Goal: Task Accomplishment & Management: Use online tool/utility

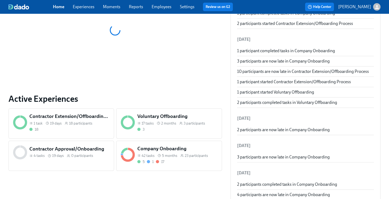
scroll to position [115, 0]
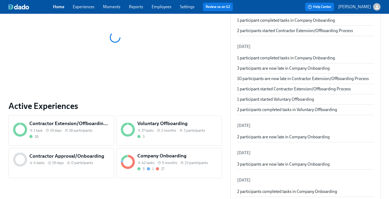
click at [158, 136] on div "3" at bounding box center [177, 136] width 80 height 5
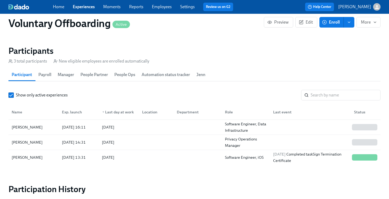
scroll to position [481, 0]
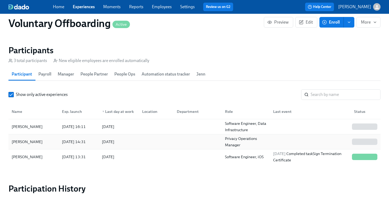
click at [182, 137] on div at bounding box center [197, 141] width 48 height 11
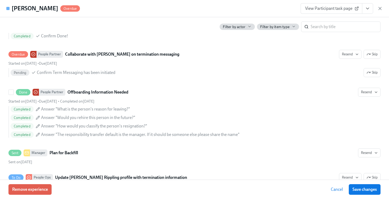
scroll to position [401, 0]
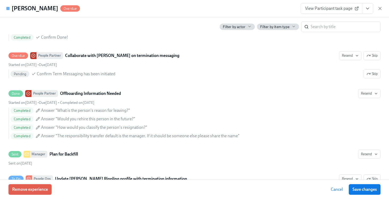
click at [367, 9] on icon "View task page" at bounding box center [367, 8] width 3 height 1
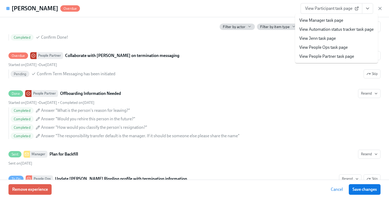
click at [332, 46] on link "View People Ops task page" at bounding box center [323, 47] width 48 height 6
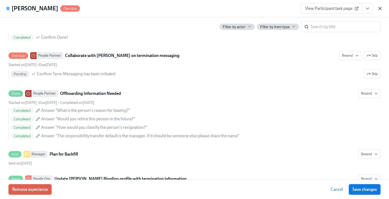
click at [380, 9] on icon "button" at bounding box center [379, 8] width 5 height 5
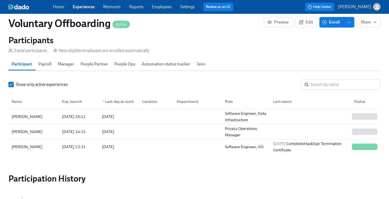
scroll to position [491, 0]
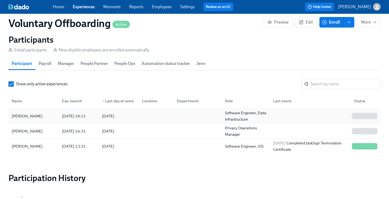
click at [175, 118] on div at bounding box center [197, 116] width 48 height 11
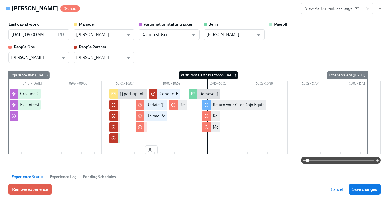
click at [380, 8] on icon "button" at bounding box center [380, 8] width 3 height 3
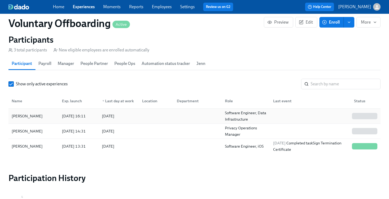
click at [159, 118] on div at bounding box center [155, 116] width 35 height 11
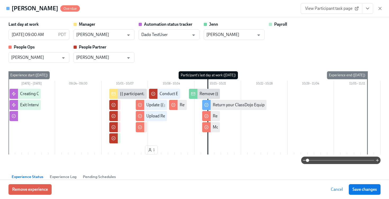
click at [369, 8] on icon "View task page" at bounding box center [367, 8] width 5 height 5
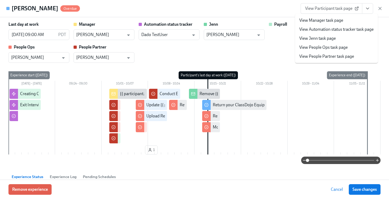
click at [334, 48] on link "View People Ops task page" at bounding box center [323, 47] width 48 height 6
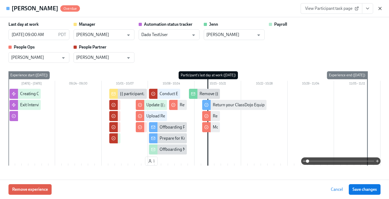
click at [379, 10] on icon "button" at bounding box center [380, 8] width 3 height 3
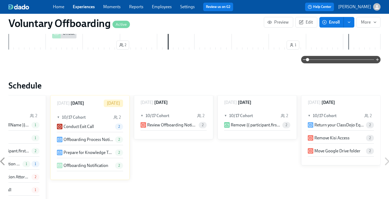
scroll to position [206, 0]
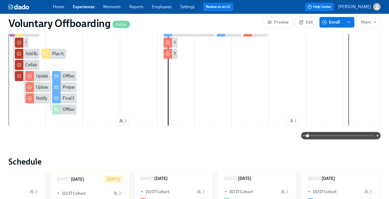
click at [83, 7] on link "Experiences" at bounding box center [84, 6] width 22 height 5
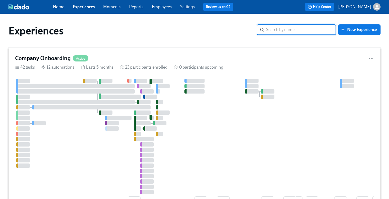
click at [188, 51] on div "Company Onboarding Active 42 tasks 12 automations Lasts 5 months 23 participant…" at bounding box center [194, 131] width 372 height 166
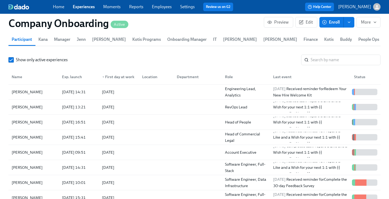
scroll to position [678, 0]
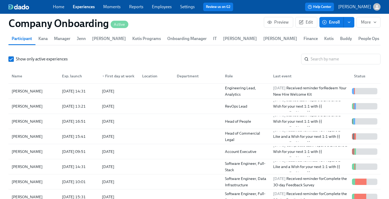
click at [330, 22] on span "Enroll" at bounding box center [331, 22] width 17 height 5
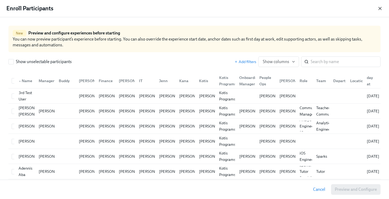
click at [380, 6] on icon "button" at bounding box center [379, 8] width 5 height 5
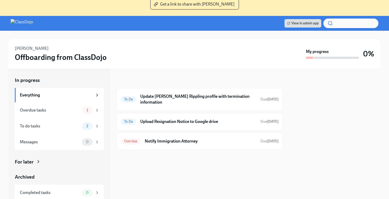
scroll to position [52, 0]
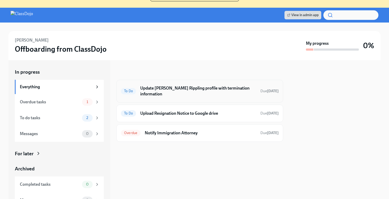
click at [210, 84] on div "To Do Update [PERSON_NAME] Rippling profile with termination information Due [D…" at bounding box center [200, 91] width 158 height 14
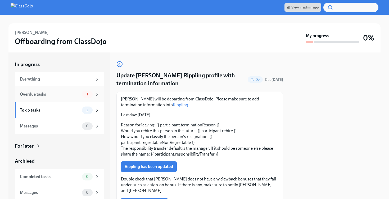
click at [54, 92] on div "Overdue tasks" at bounding box center [50, 94] width 60 height 6
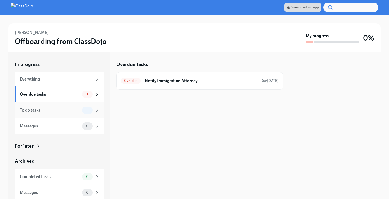
click at [61, 110] on div "To do tasks" at bounding box center [50, 110] width 60 height 6
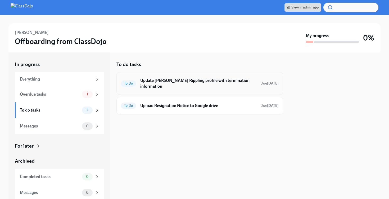
click at [179, 80] on h6 "Update [PERSON_NAME] Rippling profile with termination information" at bounding box center [198, 84] width 116 height 12
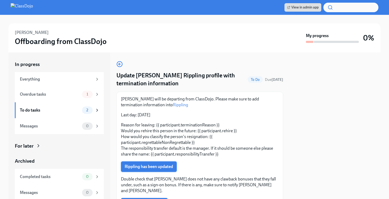
click at [156, 167] on span "Rippling has been updated" at bounding box center [149, 166] width 48 height 5
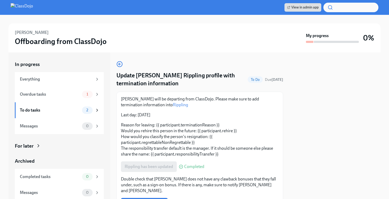
scroll to position [42, 0]
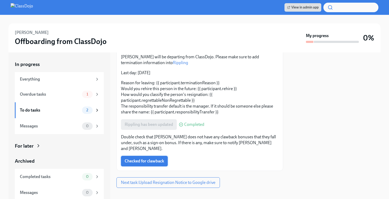
click at [153, 158] on span "Checked for clawback" at bounding box center [144, 160] width 39 height 5
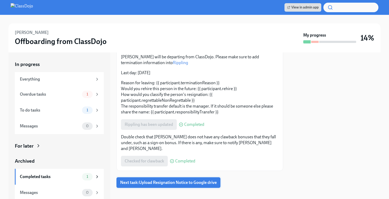
click at [169, 180] on span "Next task : Upload Resignation Notice to Google drive" at bounding box center [168, 182] width 97 height 5
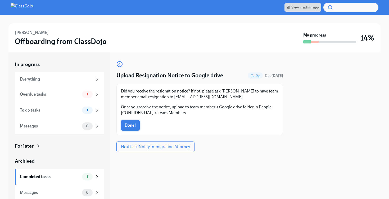
click at [129, 122] on button "Done!" at bounding box center [130, 125] width 19 height 11
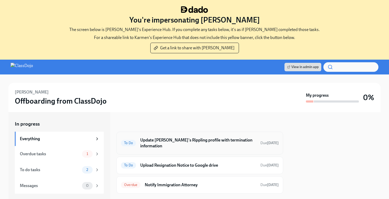
click at [182, 140] on h6 "Update [PERSON_NAME]'s Rippling profile with termination information" at bounding box center [198, 143] width 116 height 12
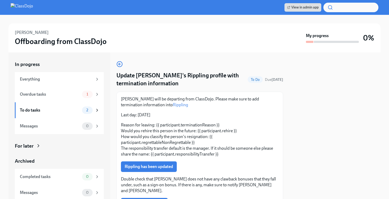
scroll to position [17, 0]
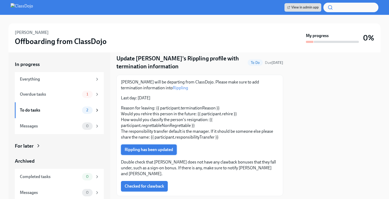
click at [154, 148] on span "Rippling has been updated" at bounding box center [149, 149] width 48 height 5
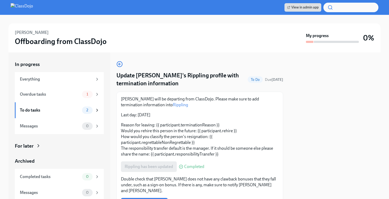
scroll to position [42, 0]
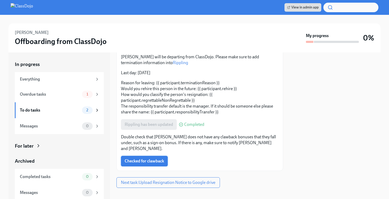
click at [144, 159] on button "Checked for clawback" at bounding box center [144, 161] width 47 height 11
